Goal: Task Accomplishment & Management: Manage account settings

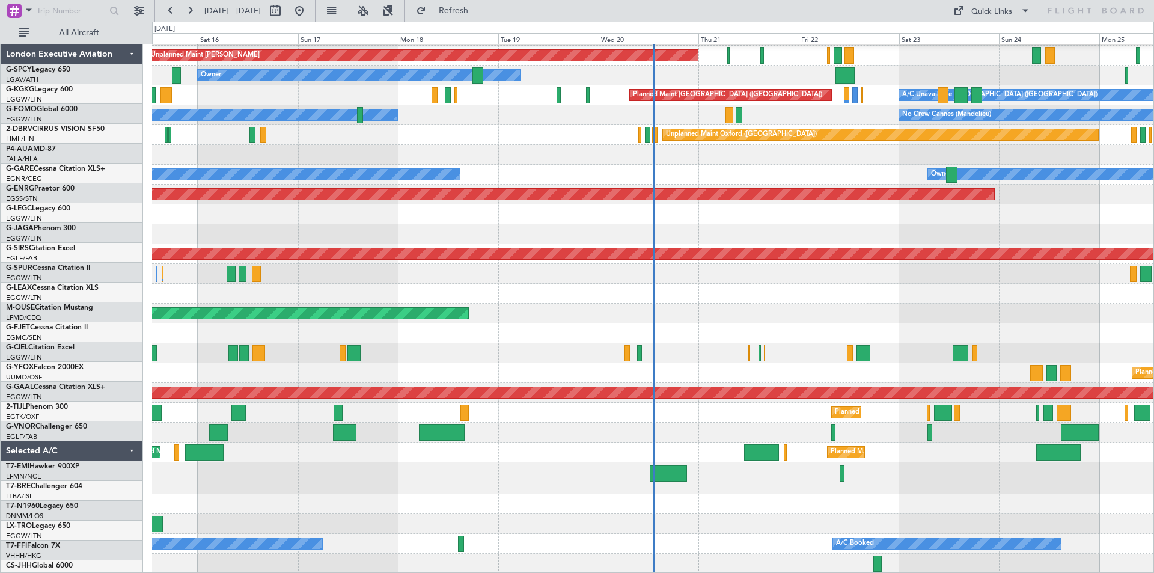
scroll to position [118, 0]
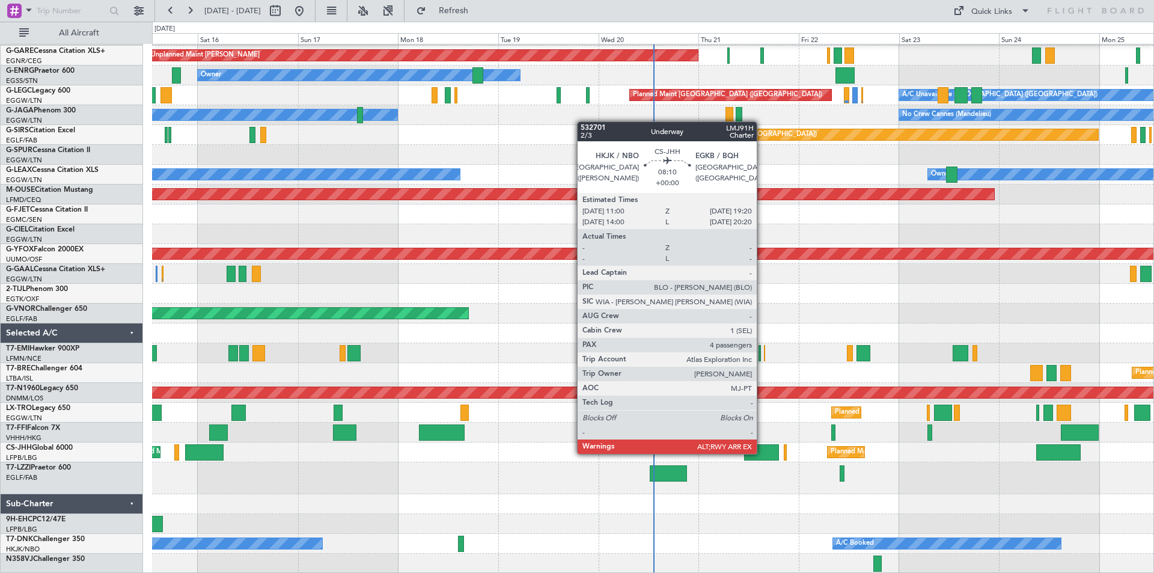
click at [762, 453] on div at bounding box center [761, 452] width 35 height 16
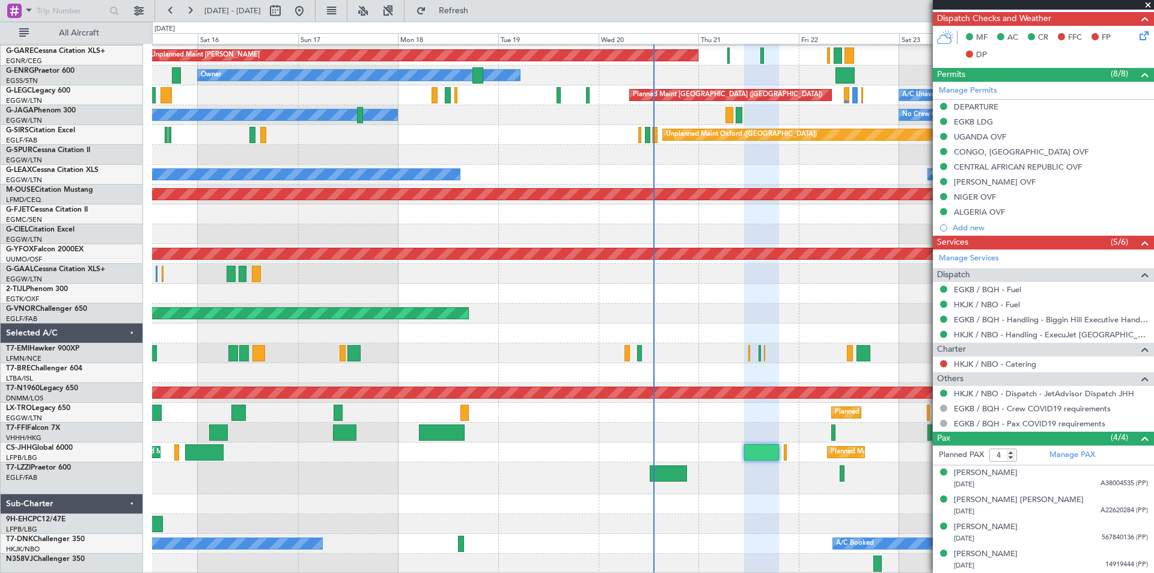
scroll to position [281, 0]
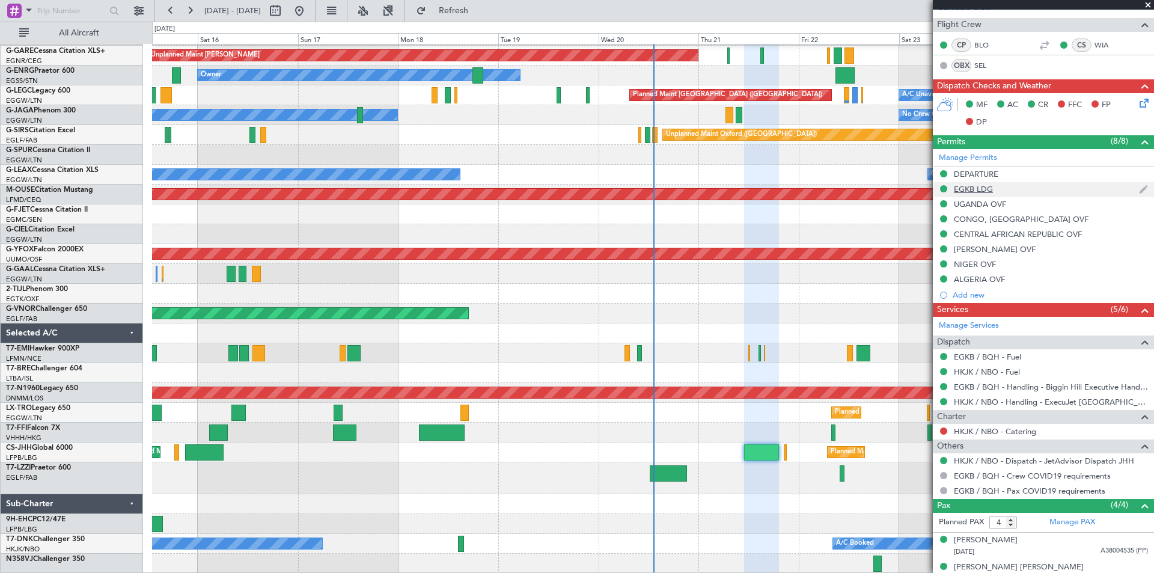
click at [982, 193] on div "EGKB LDG" at bounding box center [973, 189] width 39 height 10
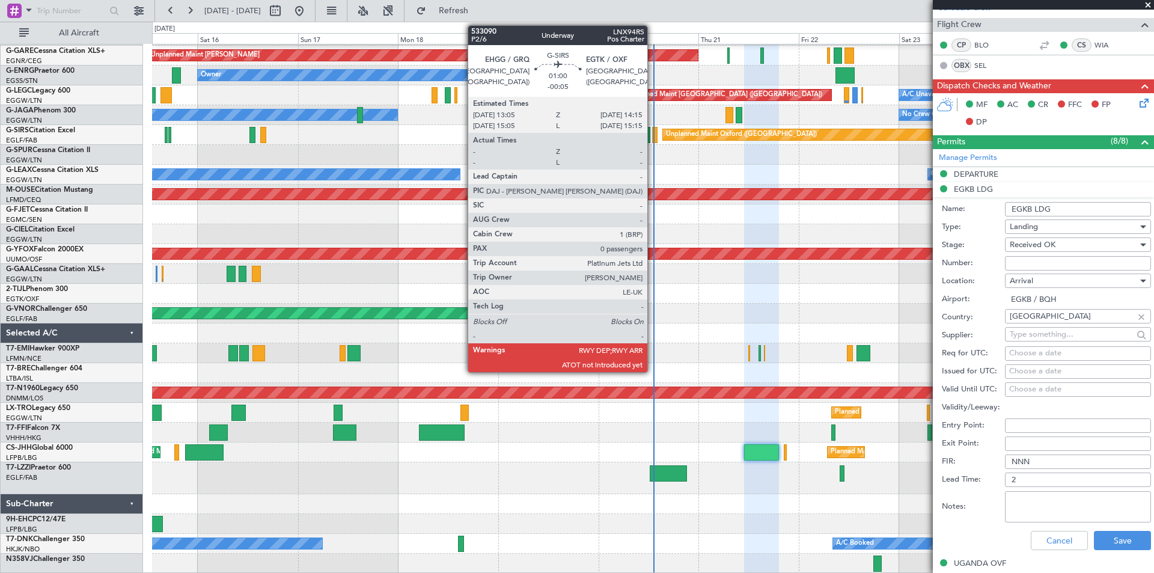
click at [653, 133] on div at bounding box center [654, 135] width 5 height 16
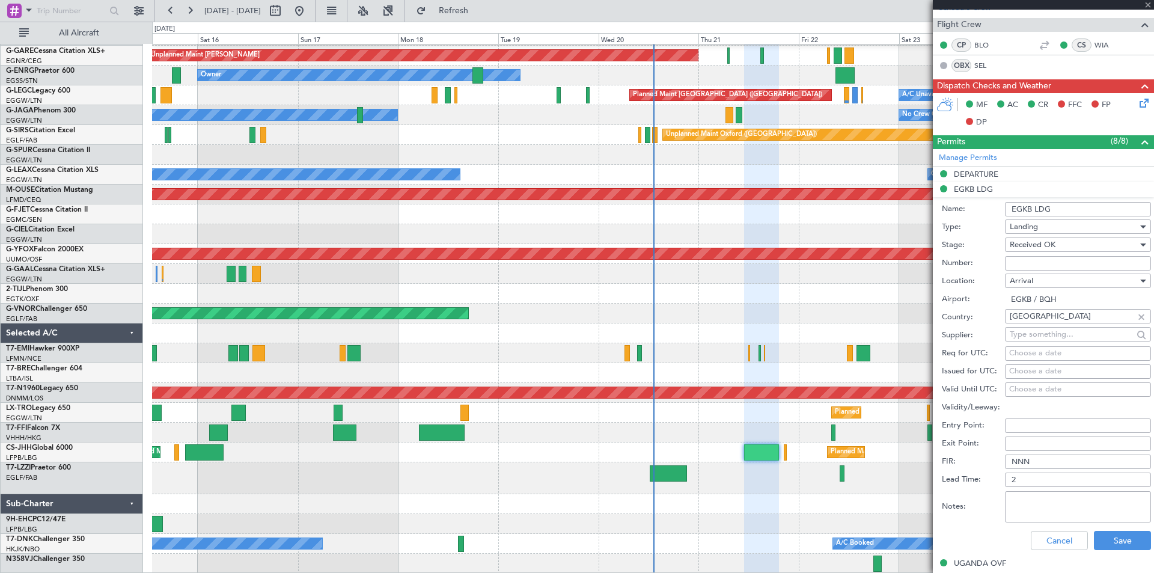
type input "-00:05"
type input "0"
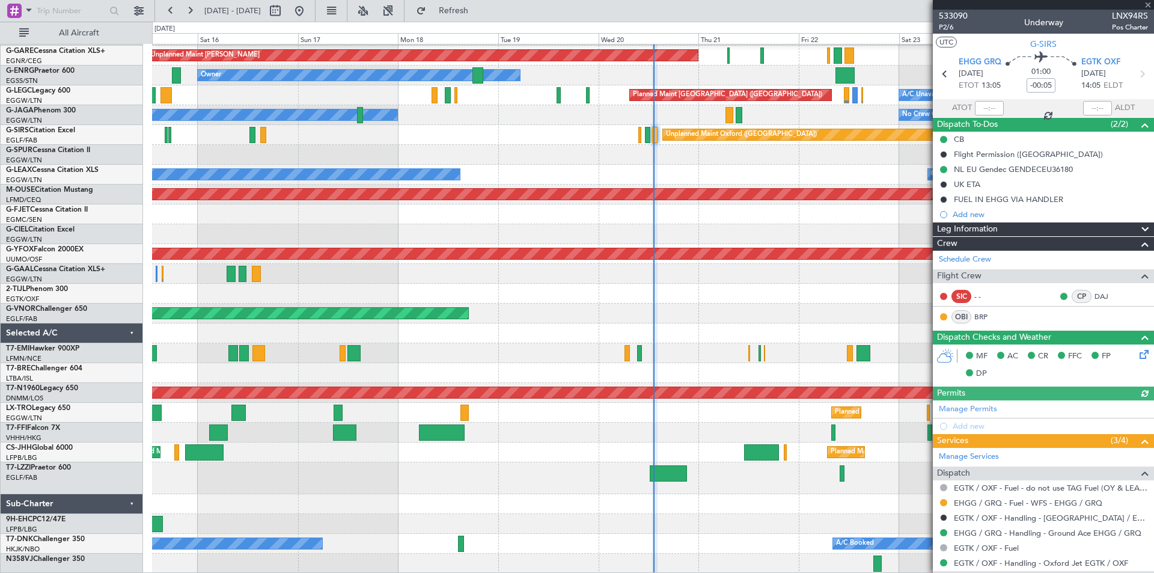
scroll to position [120, 0]
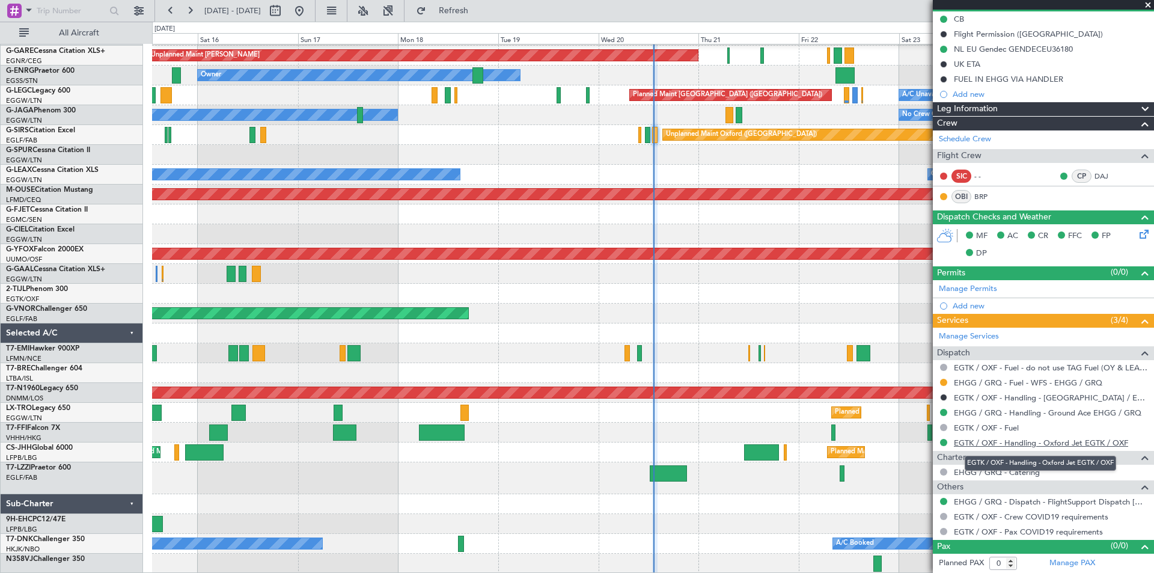
click at [1074, 440] on link "EGTK / OXF - Handling - Oxford Jet EGTK / OXF" at bounding box center [1041, 443] width 174 height 10
click at [1036, 441] on link "EGTK / OXF - Handling - Oxford Jet EGTK / OXF" at bounding box center [1041, 443] width 174 height 10
click at [479, 7] on span "Refresh" at bounding box center [454, 11] width 51 height 8
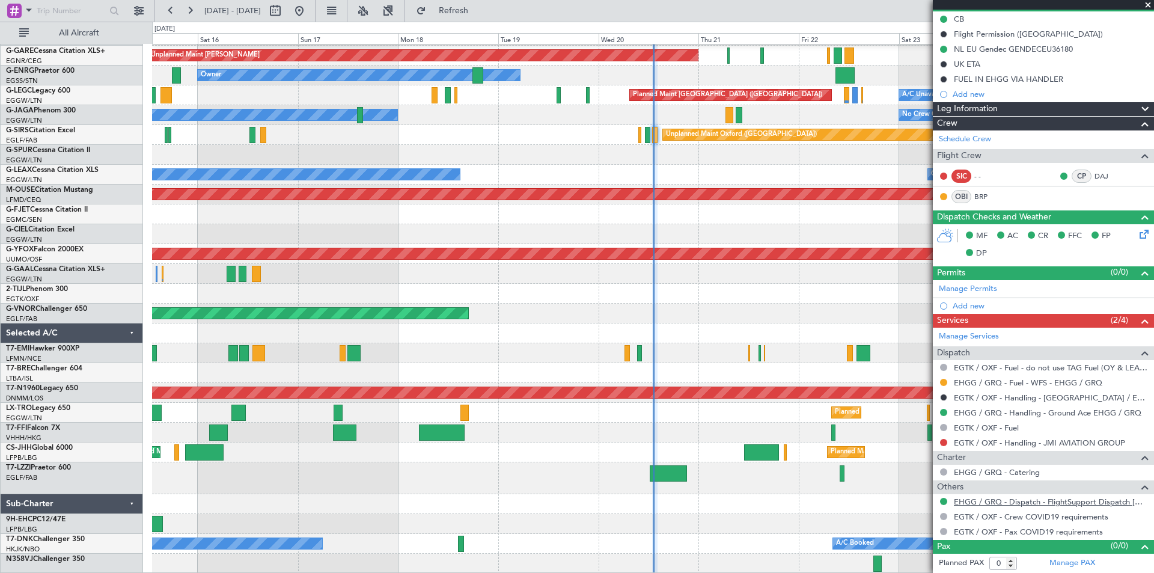
click at [979, 501] on link "EHGG / GRQ - Dispatch - FlightSupport Dispatch [GEOGRAPHIC_DATA]" at bounding box center [1051, 502] width 194 height 10
click at [483, 1] on button "Refresh" at bounding box center [447, 10] width 72 height 19
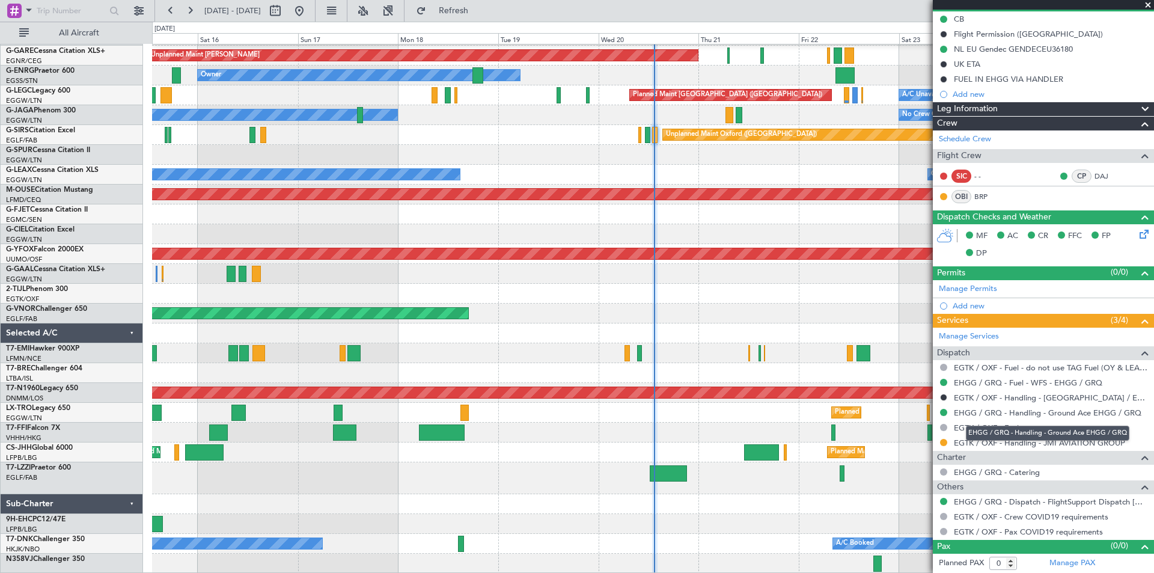
click at [1030, 442] on mat-tooltip-component "EHGG / GRQ - Handling - Ground Ace EHGG / GRQ" at bounding box center [1048, 433] width 180 height 32
click at [1070, 444] on link "EGTK / OXF - Handling - JMI AVIATION GROUP" at bounding box center [1039, 443] width 171 height 10
click at [1053, 444] on link "EGTK / OXF - Handling - JMI AVIATION GROUP" at bounding box center [1039, 443] width 171 height 10
click at [1074, 439] on link "EGTK / OXF - Handling - JMI AVIATION GROUP" at bounding box center [1039, 443] width 171 height 10
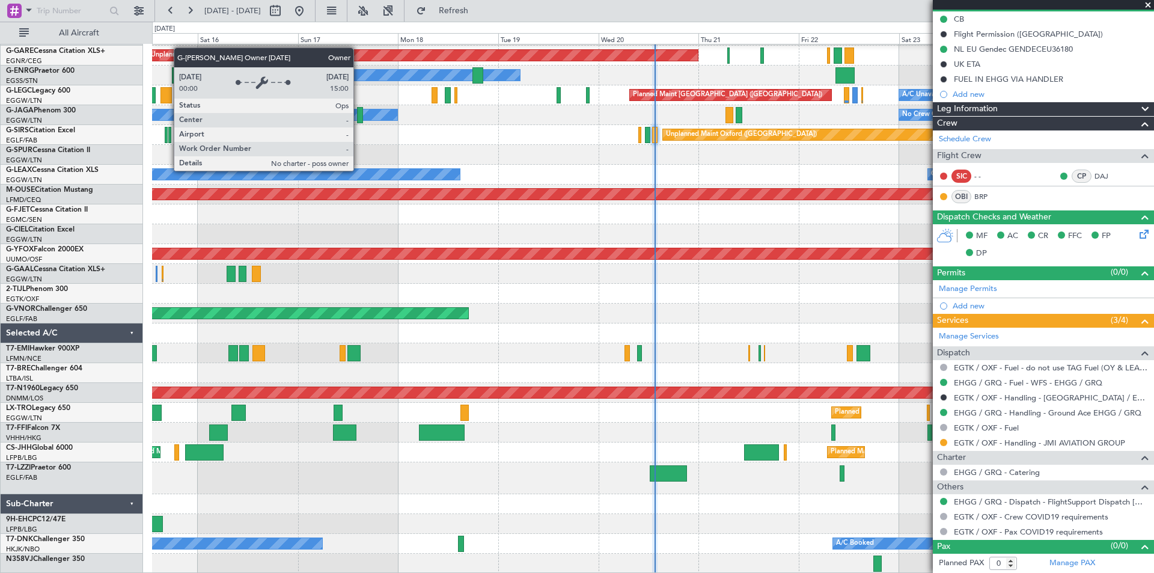
click at [464, 156] on div at bounding box center [653, 155] width 1002 height 20
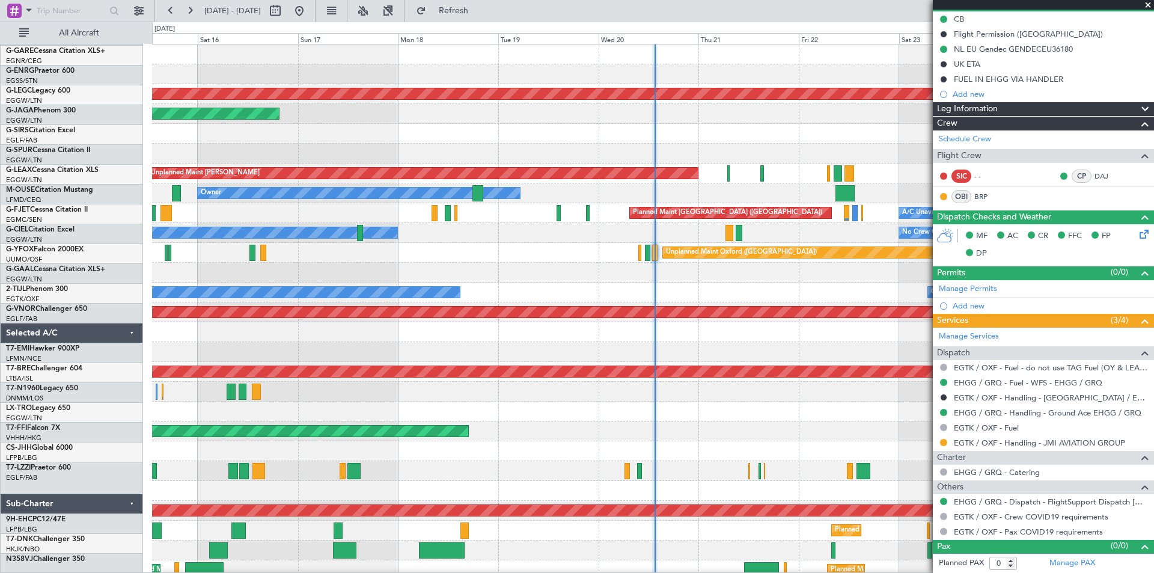
scroll to position [0, 0]
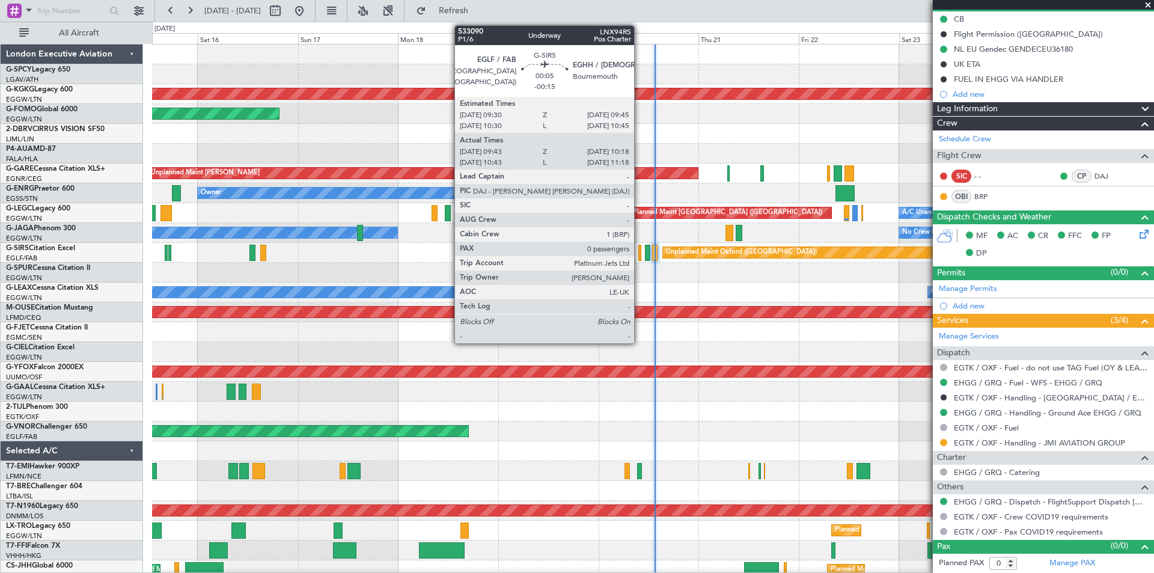
click at [640, 259] on div at bounding box center [640, 253] width 3 height 16
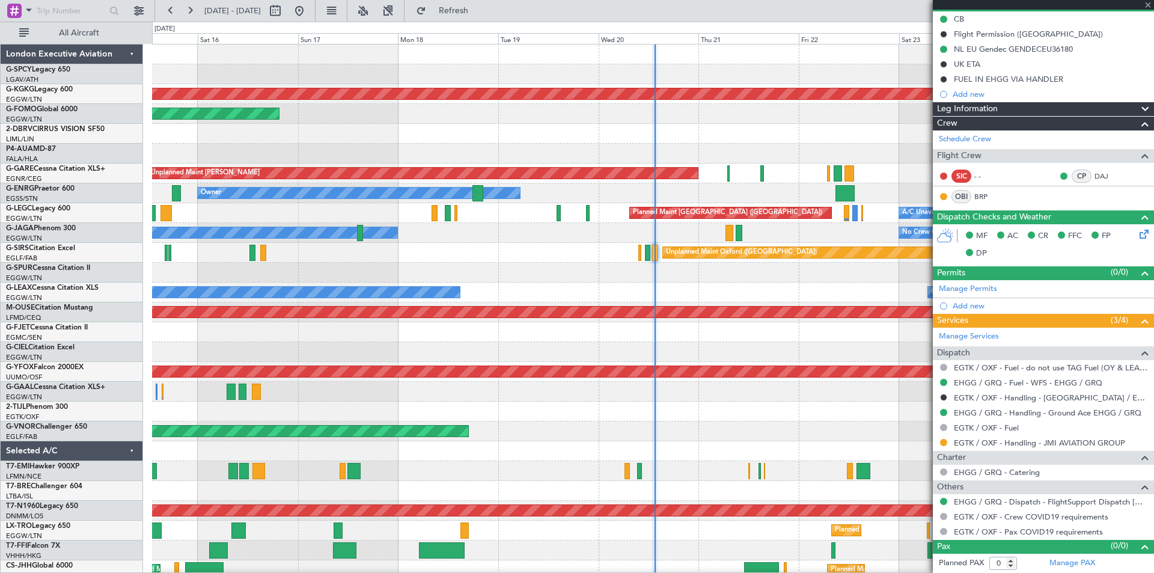
type input "-00:15"
type input "09:43"
type input "10:08"
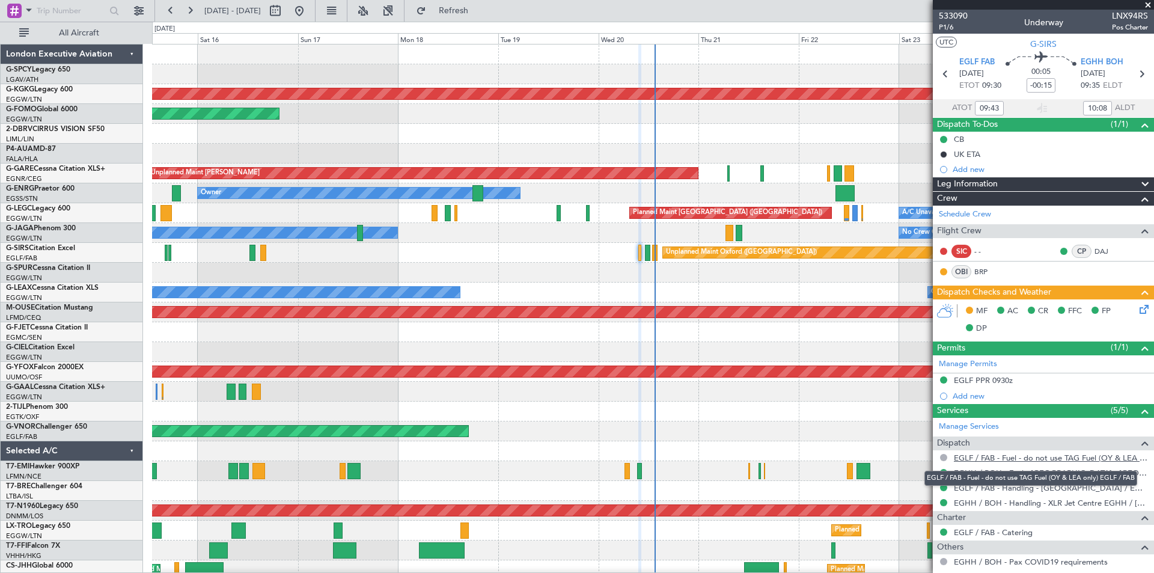
click at [1017, 456] on link "EGLF / FAB - Fuel - do not use TAG Fuel (OY & LEA only) EGLF / FAB" at bounding box center [1051, 458] width 194 height 10
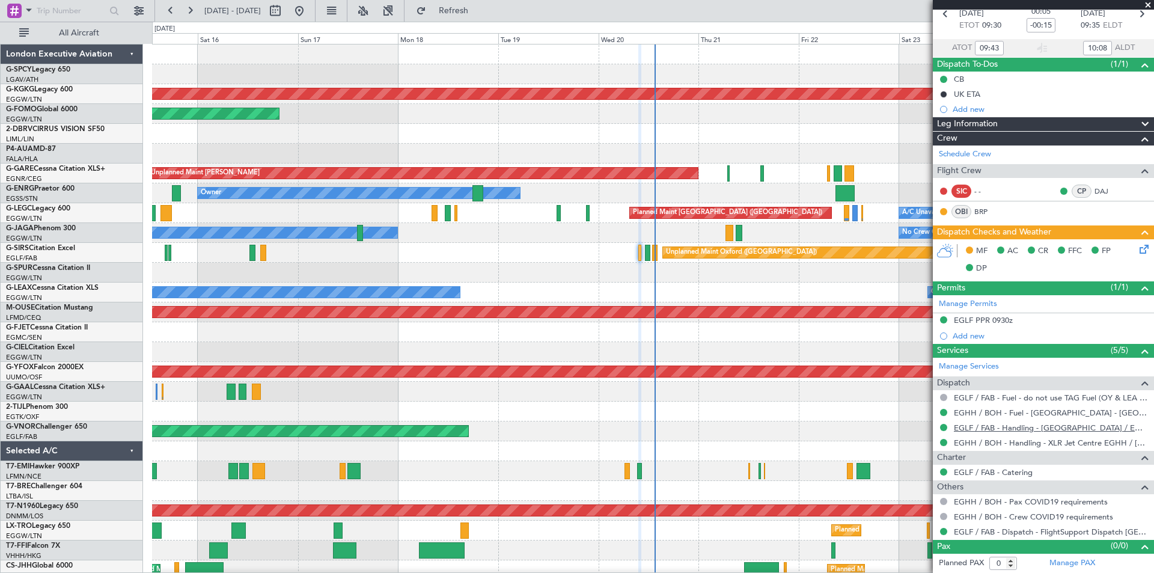
click at [981, 429] on link "EGLF / FAB - Handling - [GEOGRAPHIC_DATA] / EGLF / FAB" at bounding box center [1051, 428] width 194 height 10
click at [479, 7] on span "Refresh" at bounding box center [454, 11] width 51 height 8
click at [1149, 3] on span at bounding box center [1148, 5] width 12 height 11
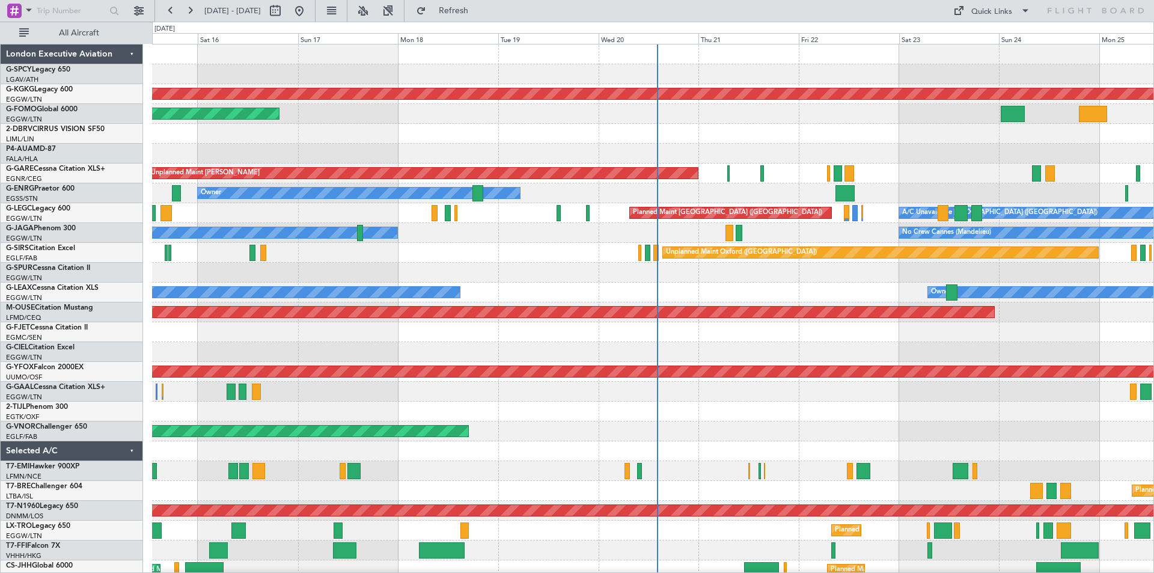
scroll to position [0, 0]
click at [309, 16] on button at bounding box center [299, 10] width 19 height 19
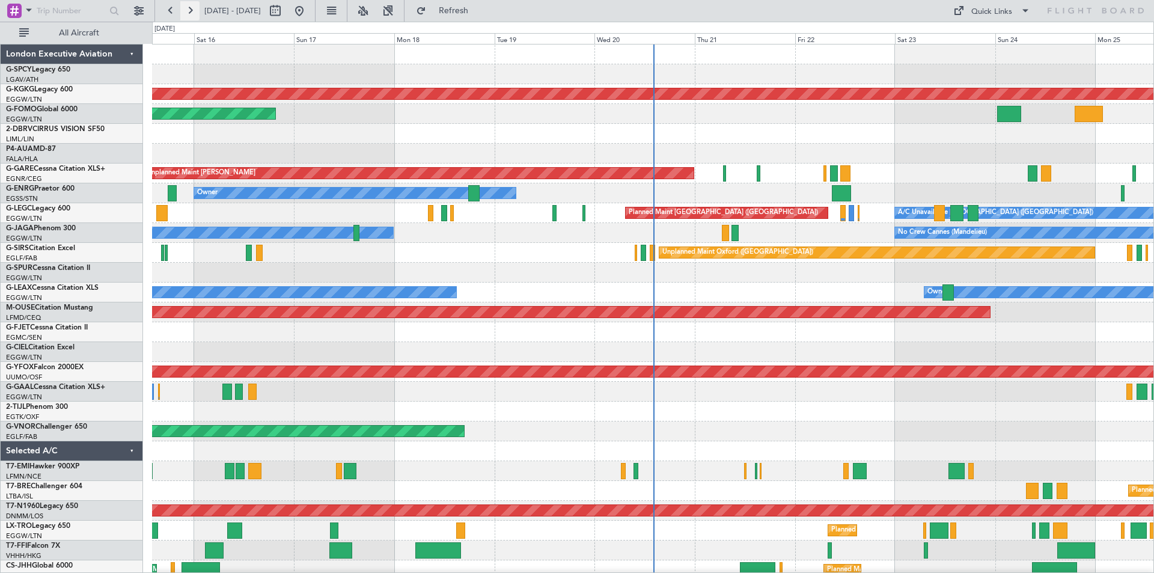
click at [192, 11] on button at bounding box center [189, 10] width 19 height 19
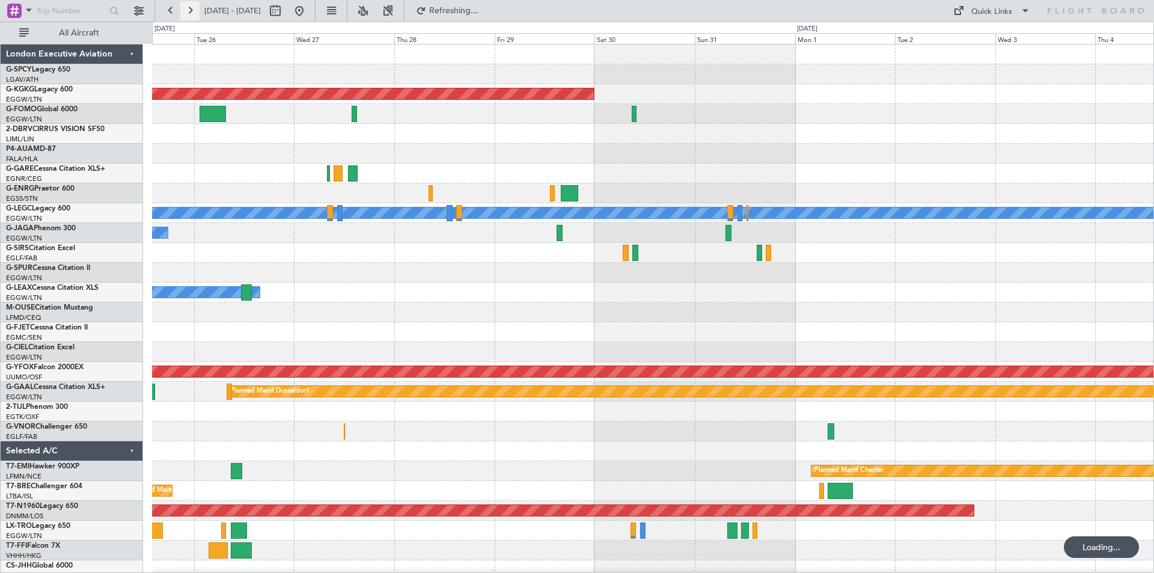
click at [192, 11] on button at bounding box center [189, 10] width 19 height 19
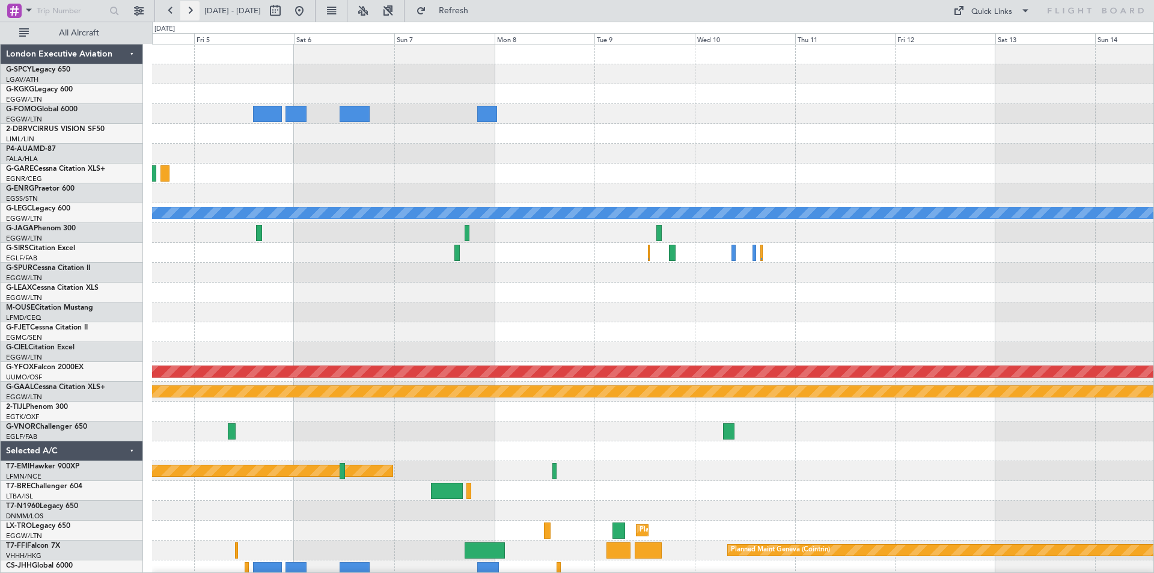
click at [192, 11] on button at bounding box center [189, 10] width 19 height 19
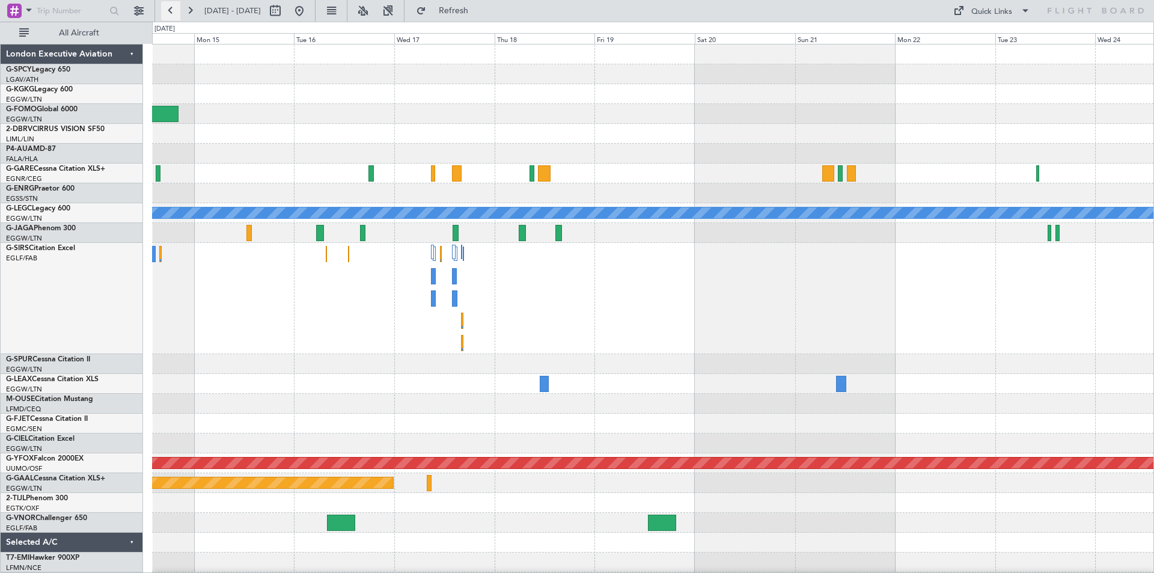
click at [177, 12] on button at bounding box center [170, 10] width 19 height 19
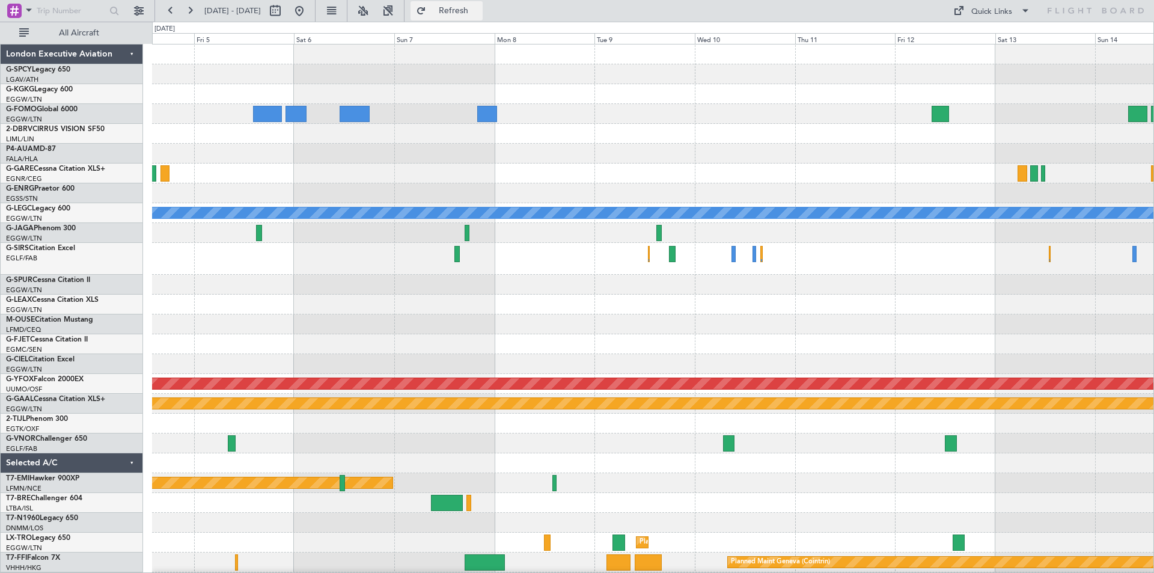
click at [483, 1] on button "Refresh" at bounding box center [447, 10] width 72 height 19
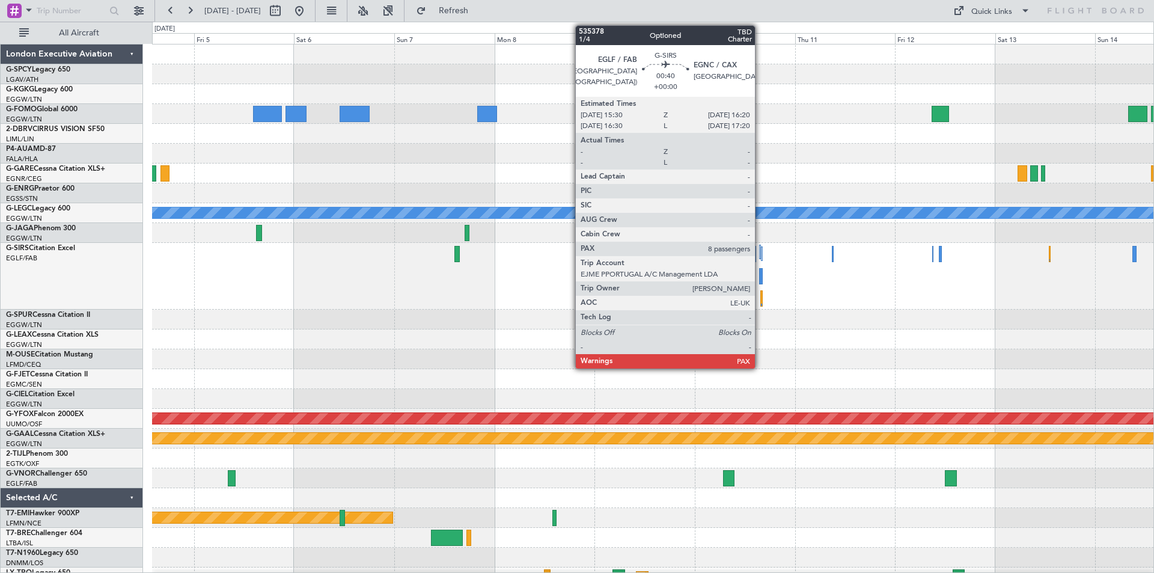
click at [761, 279] on div at bounding box center [761, 276] width 4 height 16
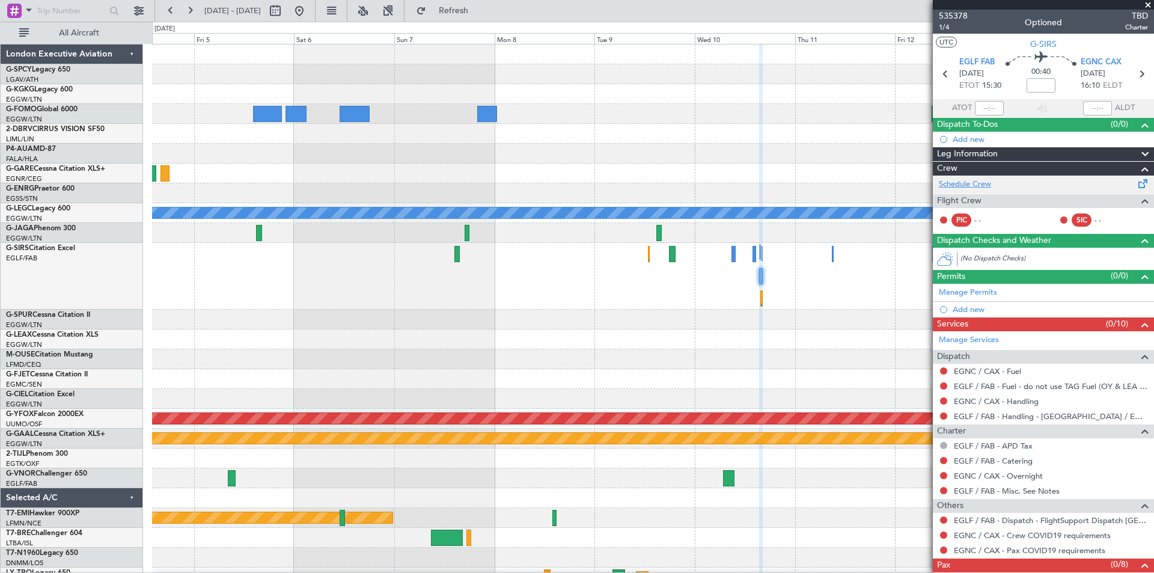
click at [976, 182] on link "Schedule Crew" at bounding box center [965, 185] width 52 height 12
click at [1147, 4] on span at bounding box center [1148, 5] width 12 height 11
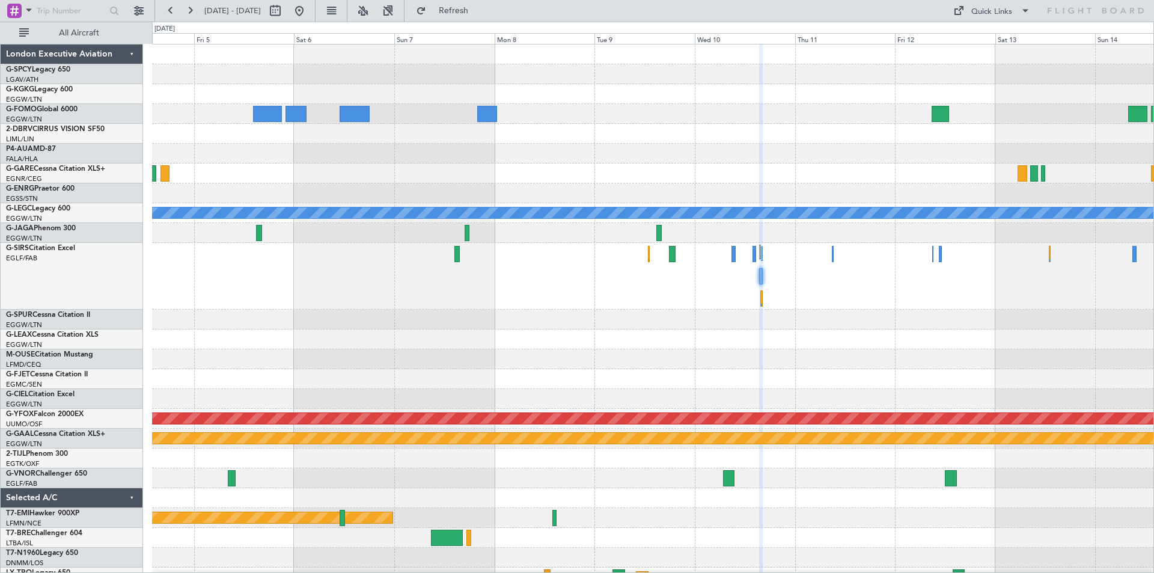
type input "0"
